Goal: Information Seeking & Learning: Learn about a topic

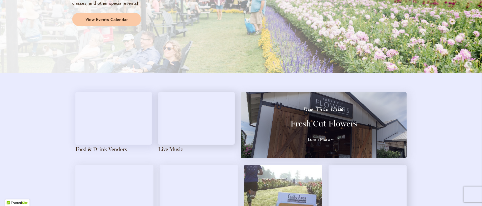
scroll to position [510, 0]
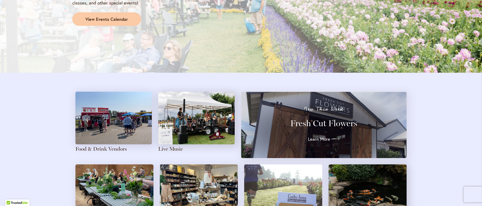
click at [110, 135] on img at bounding box center [113, 118] width 76 height 53
click at [95, 147] on link "Food & Drink Vendors" at bounding box center [100, 149] width 51 height 6
click at [89, 149] on link "Food & Drink Vendors" at bounding box center [100, 149] width 51 height 6
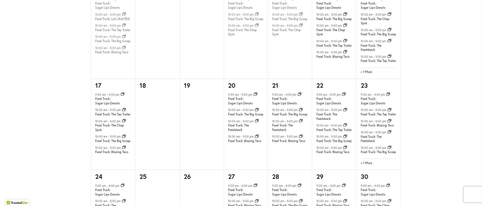
scroll to position [510, 0]
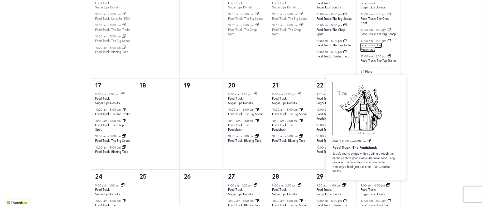
click at [363, 52] on link "Food Truck: The Feedshack" at bounding box center [371, 47] width 21 height 9
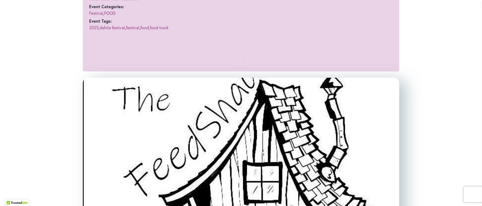
scroll to position [391, 0]
